Goal: Information Seeking & Learning: Learn about a topic

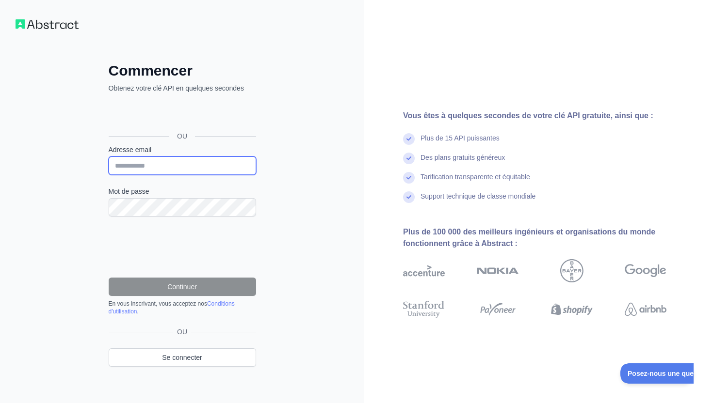
click at [211, 168] on input "Adresse email" at bounding box center [182, 166] width 147 height 18
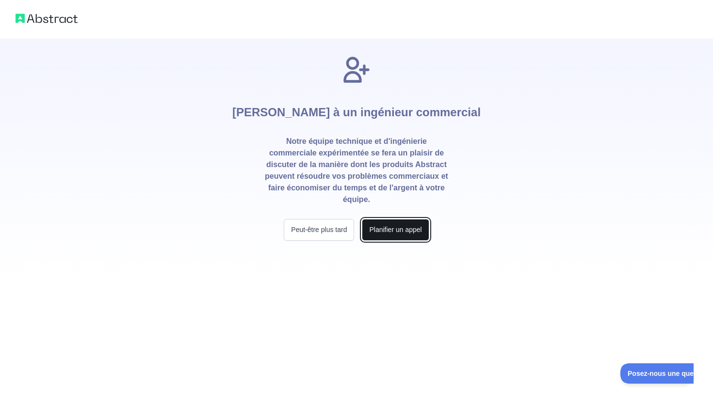
click at [402, 233] on font "Planifier un appel" at bounding box center [395, 230] width 52 height 8
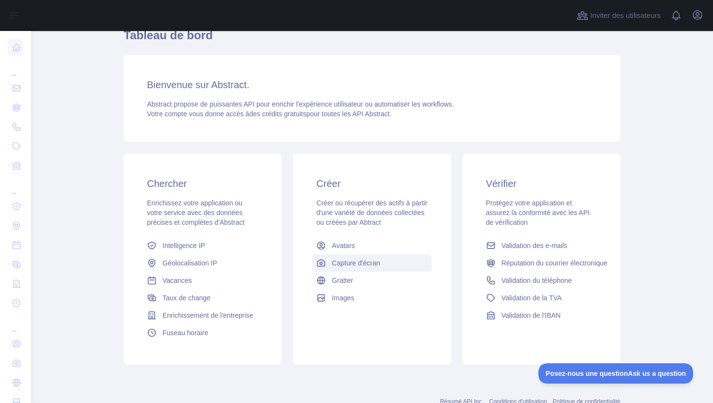
scroll to position [80, 0]
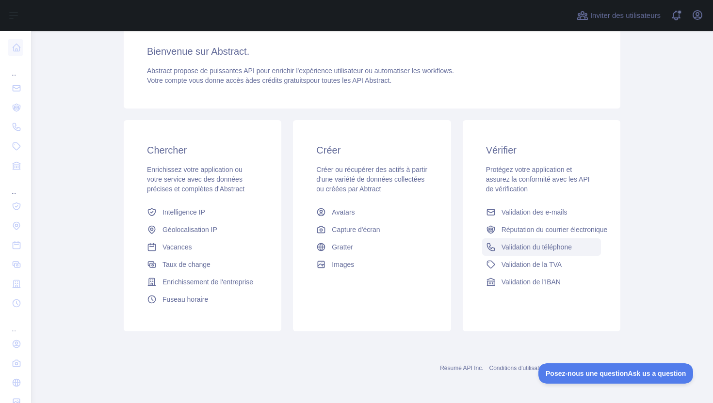
click at [543, 245] on font "Validation du téléphone" at bounding box center [536, 247] width 70 height 8
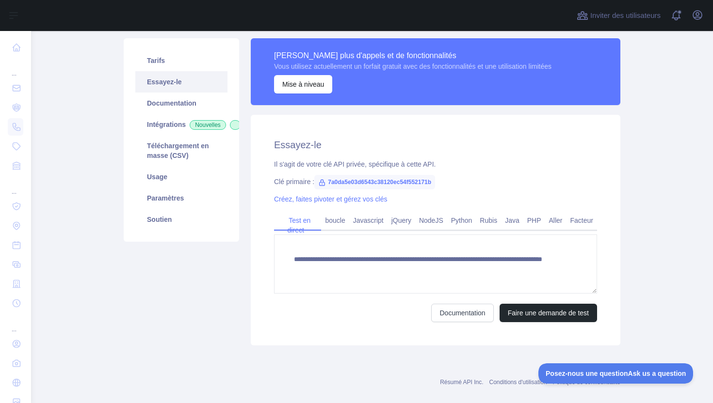
scroll to position [58, 0]
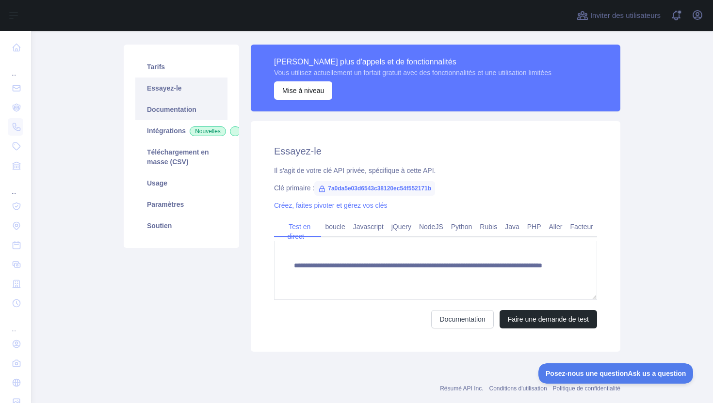
click at [175, 110] on font "Documentation" at bounding box center [171, 110] width 49 height 8
